Goal: Task Accomplishment & Management: Manage account settings

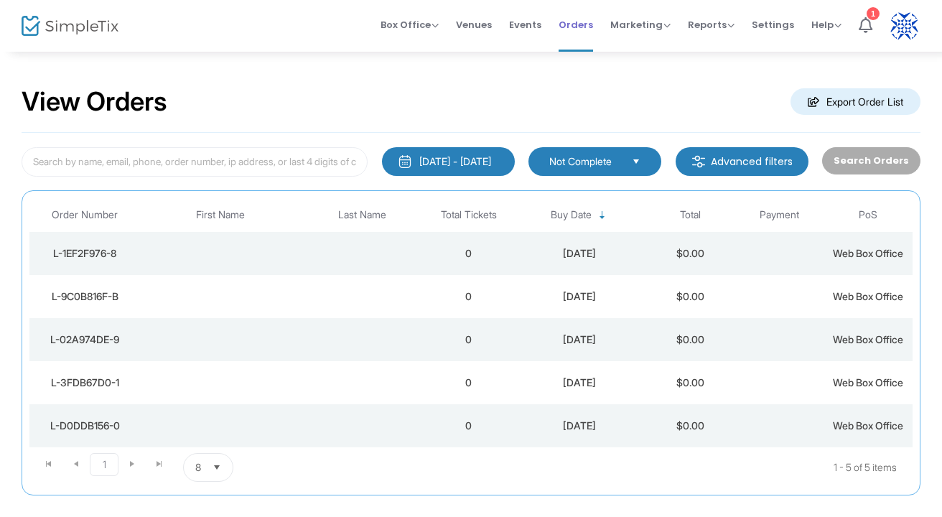
click at [578, 24] on span "Orders" at bounding box center [575, 24] width 34 height 37
click at [420, 18] on span "Box Office" at bounding box center [409, 25] width 58 height 14
click at [416, 50] on li "Sell Tickets" at bounding box center [431, 48] width 103 height 28
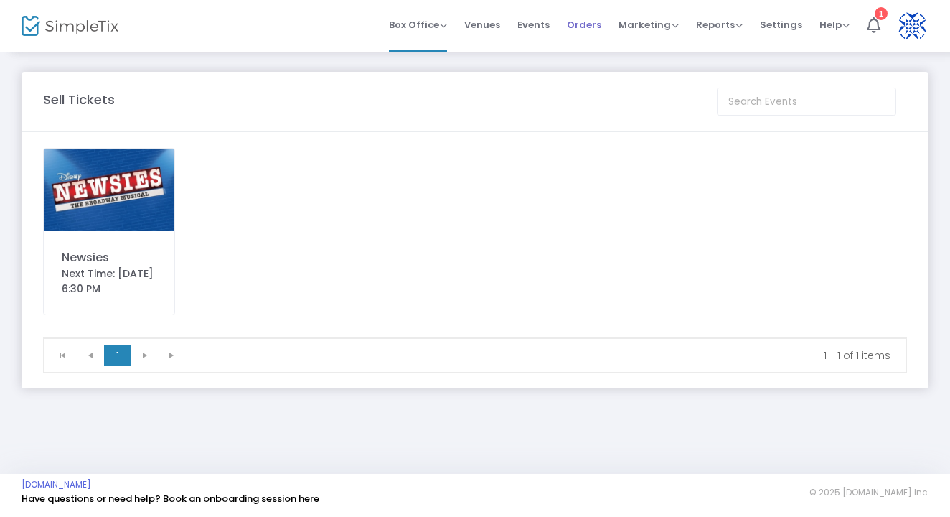
click at [584, 26] on span "Orders" at bounding box center [584, 24] width 34 height 37
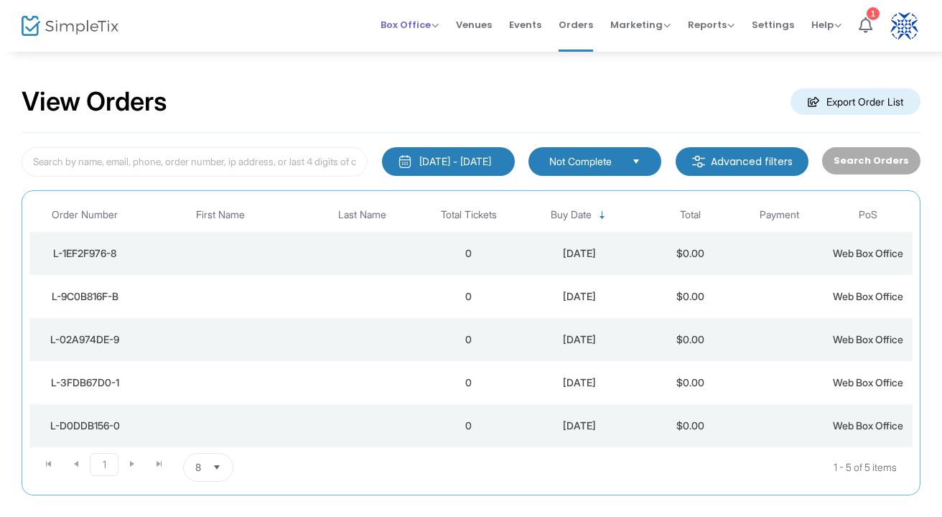
click at [395, 24] on span "Box Office" at bounding box center [409, 25] width 58 height 14
click at [401, 16] on span "Box Office Sell Tickets Bookings Sell Season Pass" at bounding box center [409, 24] width 58 height 37
click at [401, 30] on span "Box Office" at bounding box center [409, 25] width 58 height 14
click at [410, 49] on li "Sell Tickets" at bounding box center [431, 48] width 103 height 28
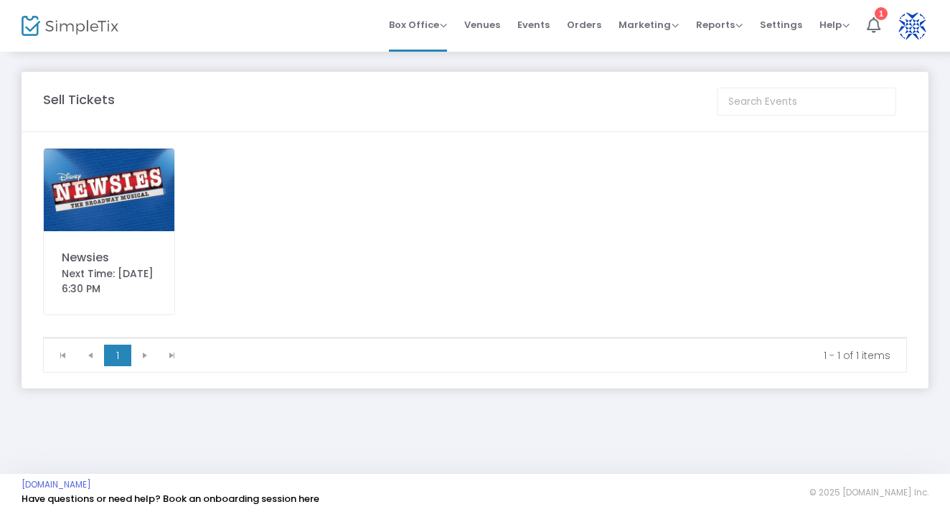
click at [156, 178] on img at bounding box center [109, 190] width 131 height 83
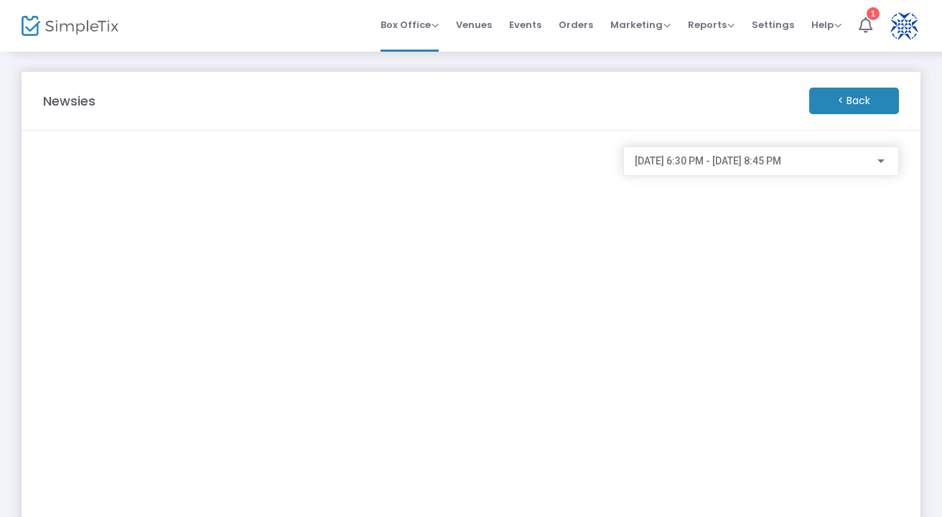
scroll to position [55, 0]
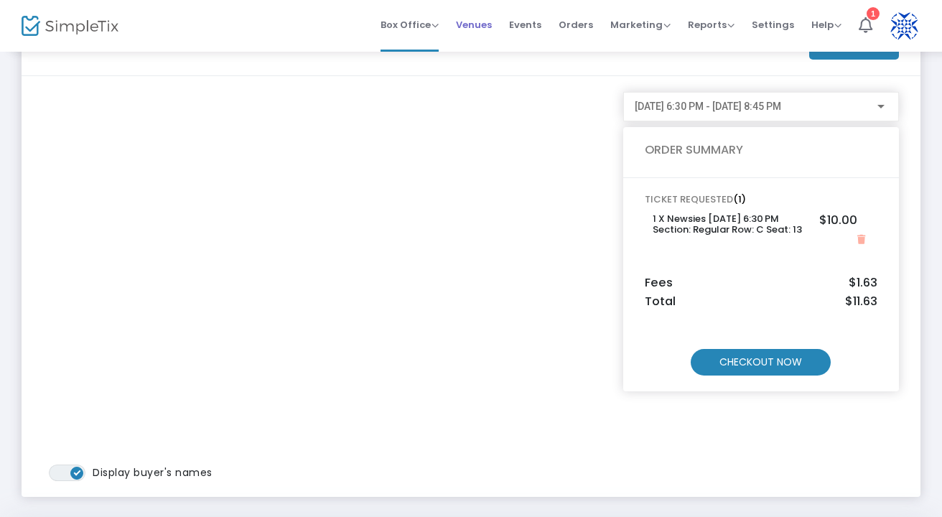
click at [470, 30] on span "Venues" at bounding box center [474, 24] width 36 height 37
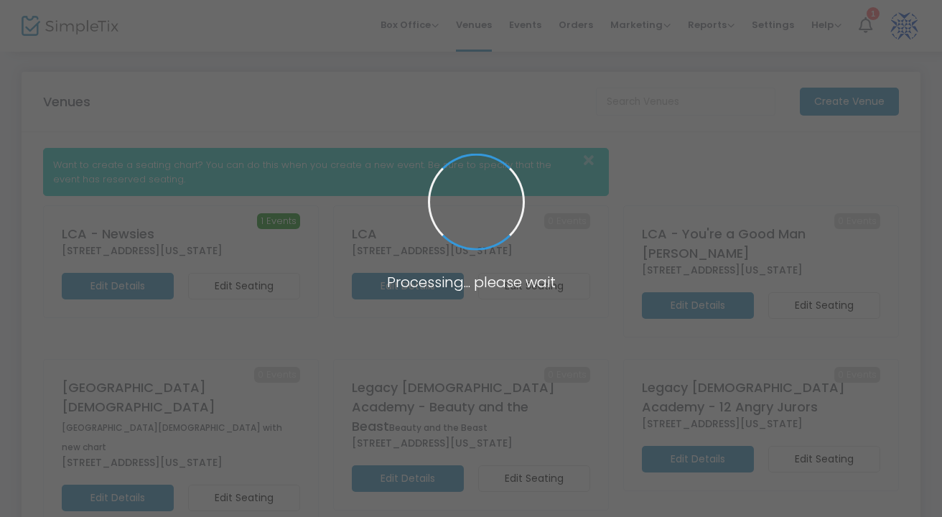
click at [571, 27] on span at bounding box center [471, 258] width 942 height 517
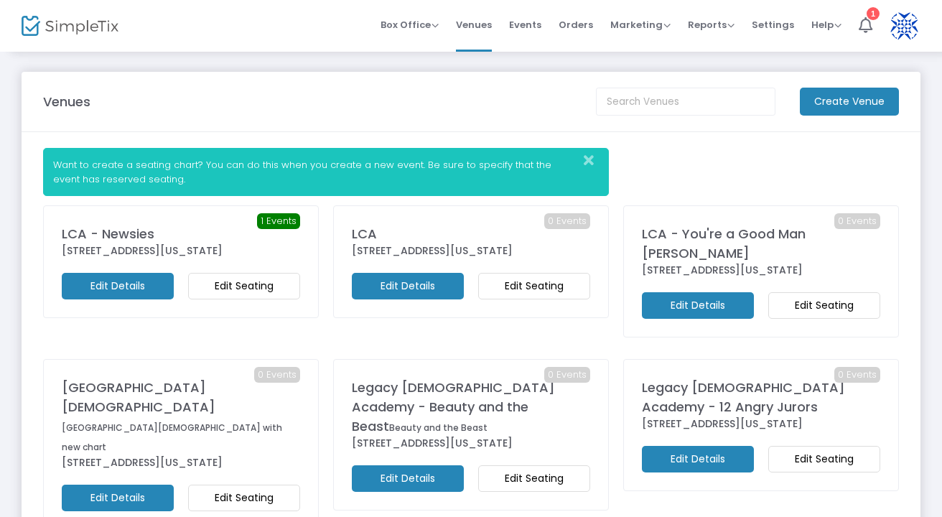
click at [247, 299] on m-button "Edit Seating" at bounding box center [244, 286] width 112 height 27
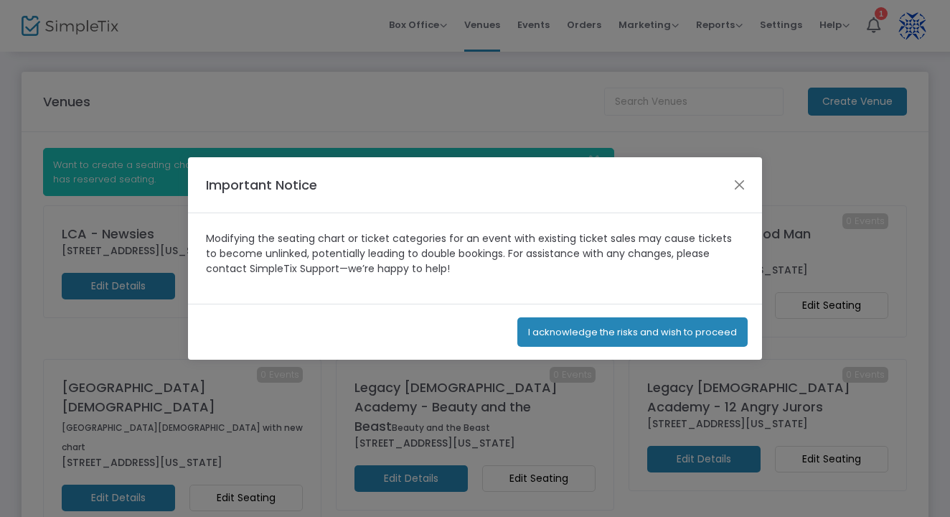
click at [639, 342] on button "I acknowledge the risks and wish to proceed" at bounding box center [632, 331] width 230 height 29
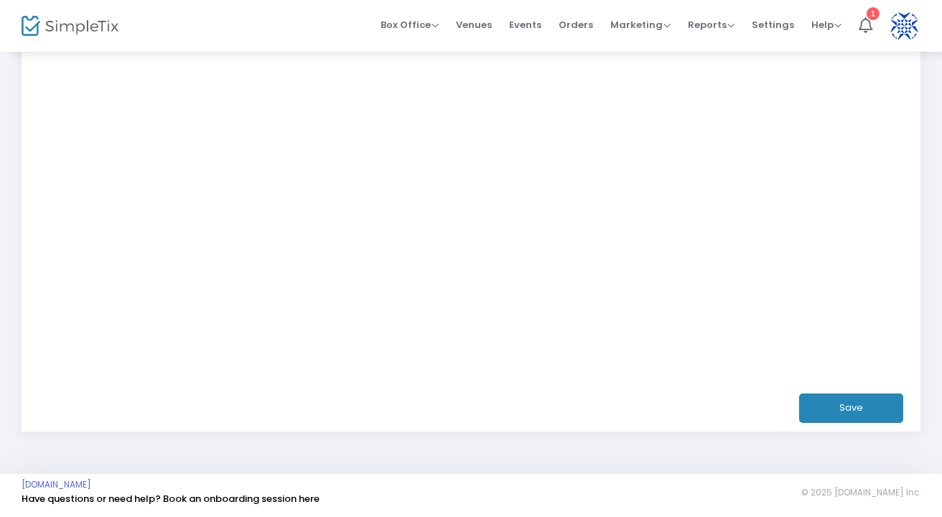
scroll to position [393, 0]
click at [868, 414] on button "Save" at bounding box center [851, 408] width 104 height 29
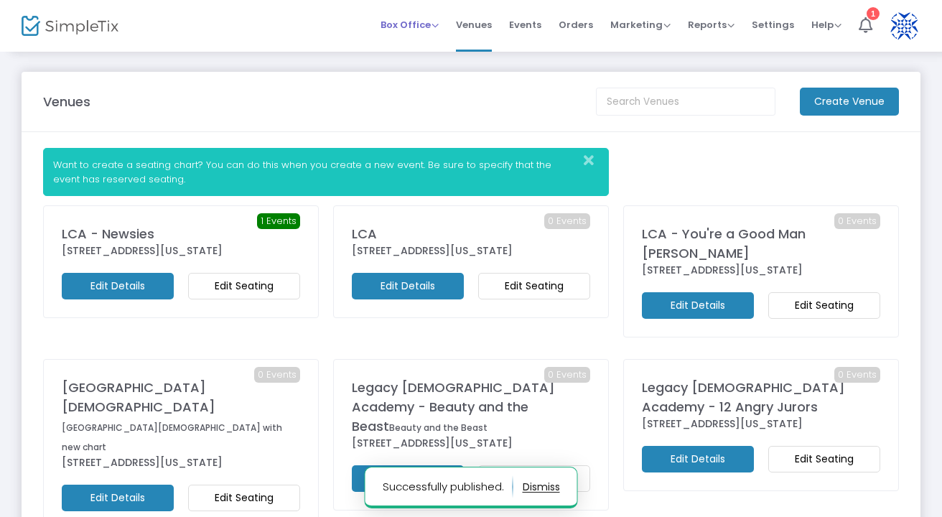
click at [421, 27] on span "Box Office" at bounding box center [409, 25] width 58 height 14
click at [421, 51] on li "Sell Tickets" at bounding box center [431, 48] width 103 height 28
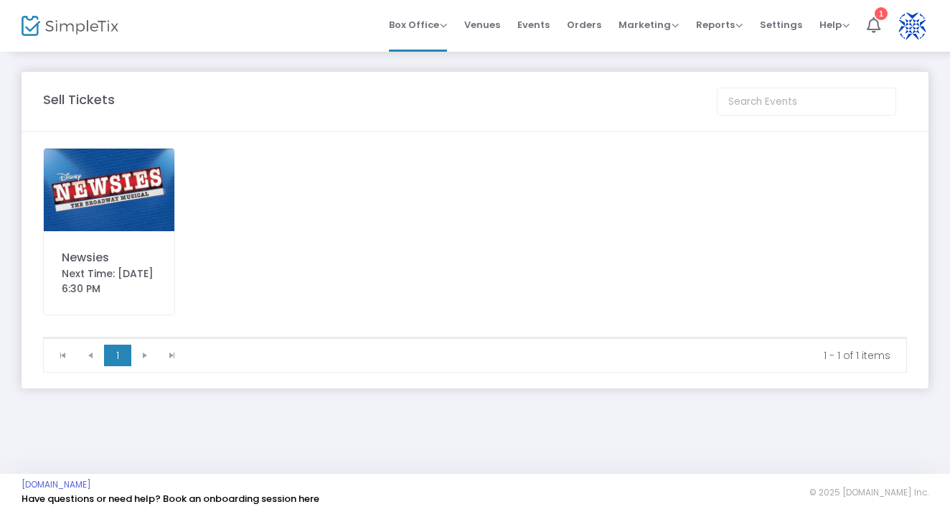
click at [147, 164] on img at bounding box center [109, 190] width 131 height 83
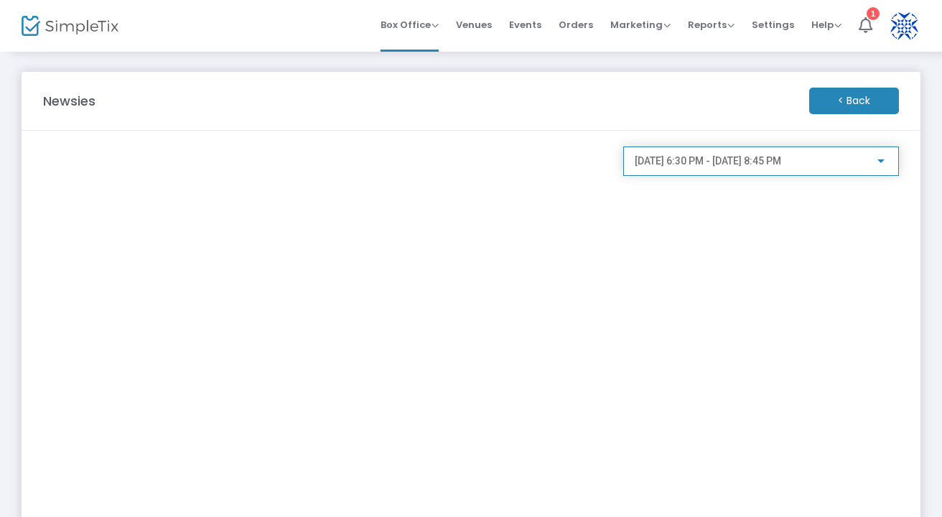
click at [720, 162] on span "[DATE] 6:30 PM - [DATE] 8:45 PM" at bounding box center [707, 160] width 146 height 11
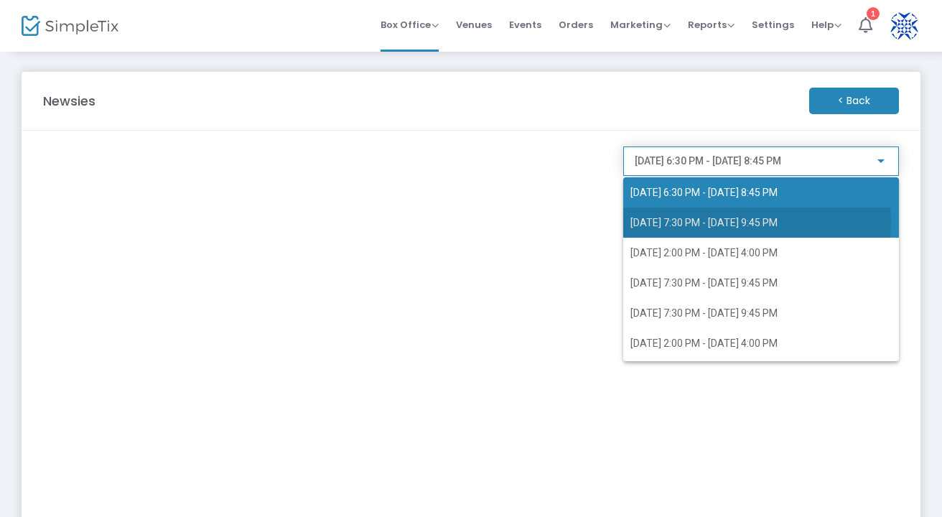
click at [720, 222] on span "[DATE] 7:30 PM - [DATE] 9:45 PM" at bounding box center [703, 222] width 147 height 11
